Goal: Transaction & Acquisition: Purchase product/service

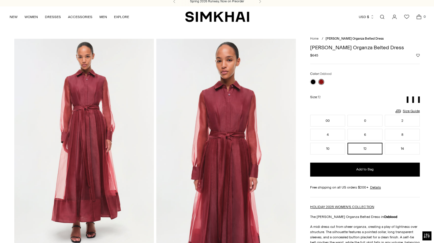
scroll to position [2, 0]
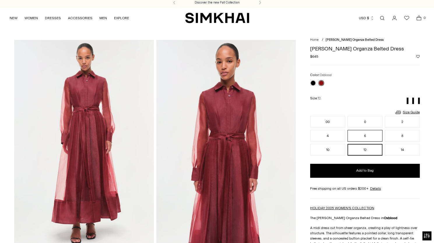
click at [363, 135] on button "6" at bounding box center [365, 136] width 35 height 12
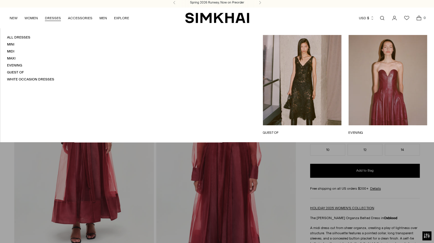
click at [54, 18] on link "DRESSES" at bounding box center [53, 18] width 16 height 13
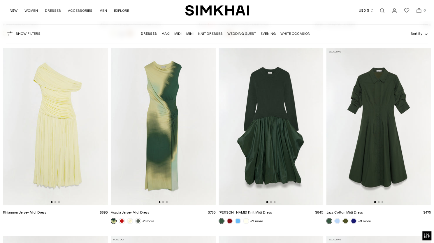
scroll to position [3038, 0]
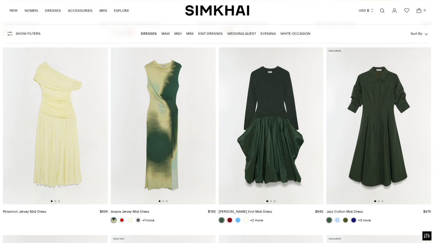
click at [376, 166] on img at bounding box center [378, 125] width 105 height 157
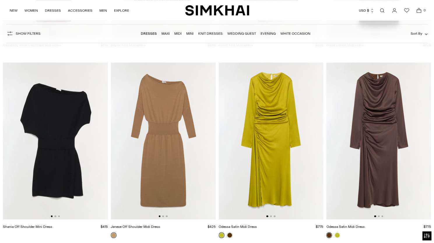
scroll to position [2036, 0]
